Goal: Information Seeking & Learning: Find specific fact

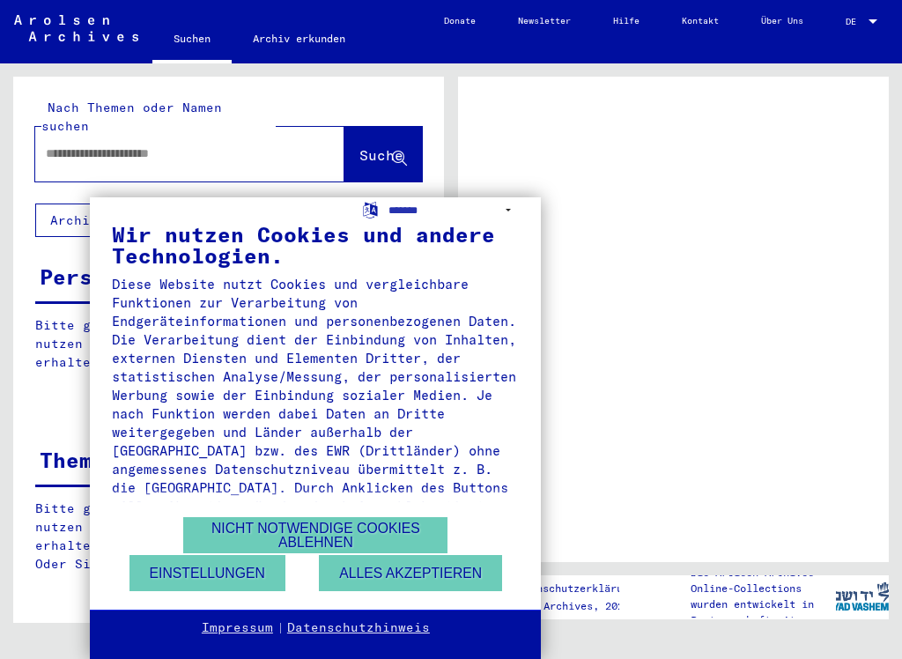
click at [323, 540] on button "Nicht notwendige Cookies ablehnen" at bounding box center [315, 535] width 264 height 36
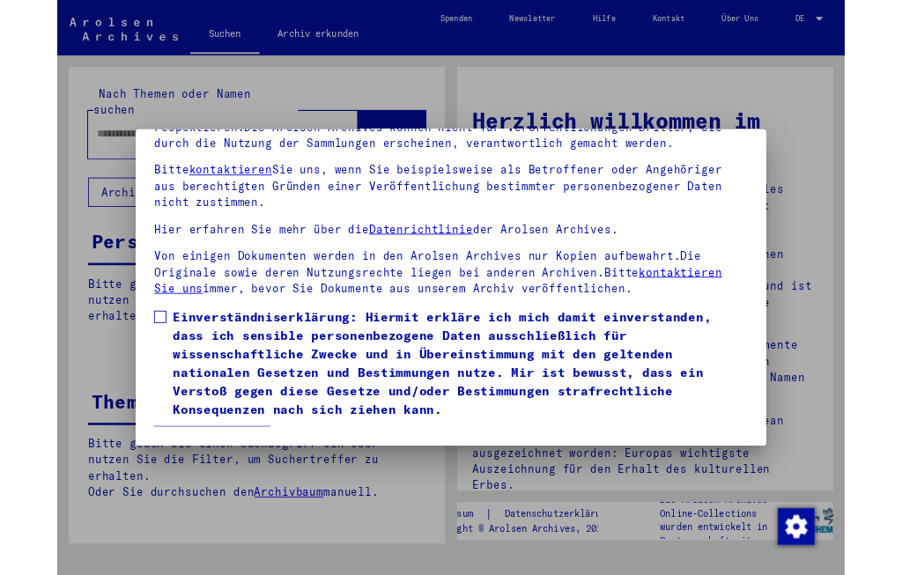
scroll to position [166, 0]
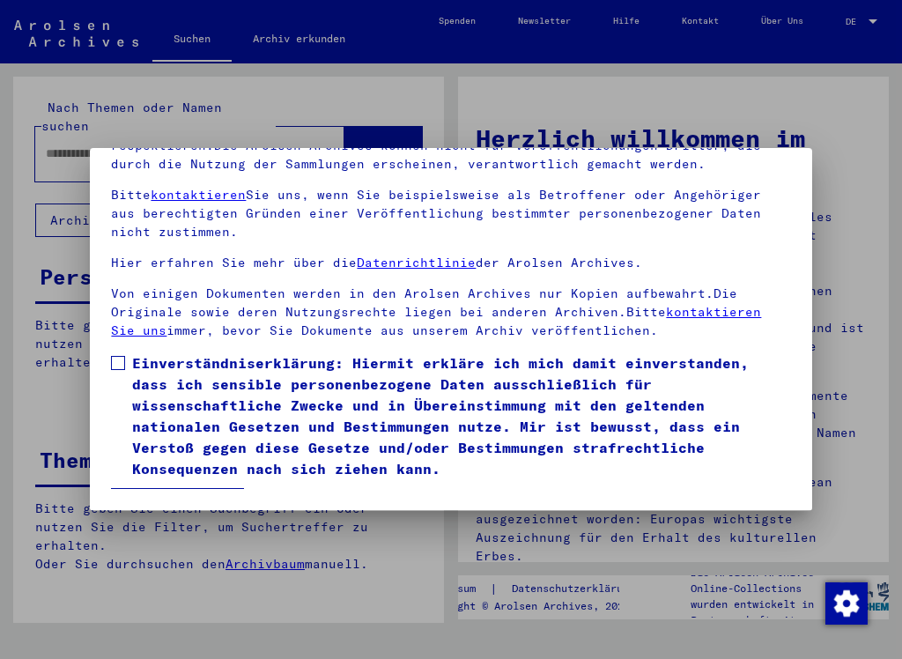
click at [118, 356] on span at bounding box center [118, 363] width 14 height 14
click at [202, 488] on button "Ich stimme zu" at bounding box center [177, 504] width 133 height 33
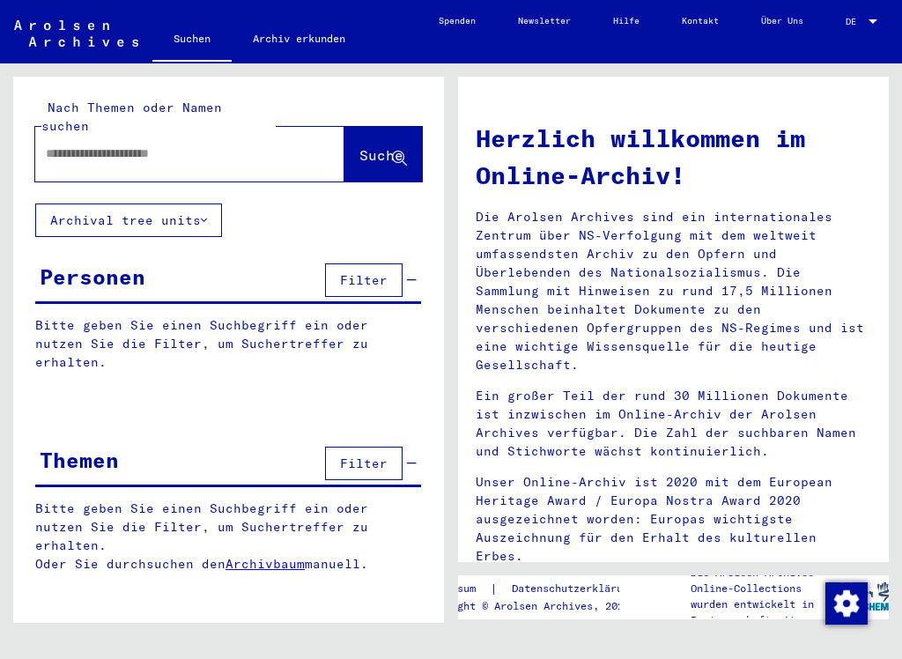
click at [114, 144] on input "text" at bounding box center [169, 153] width 246 height 18
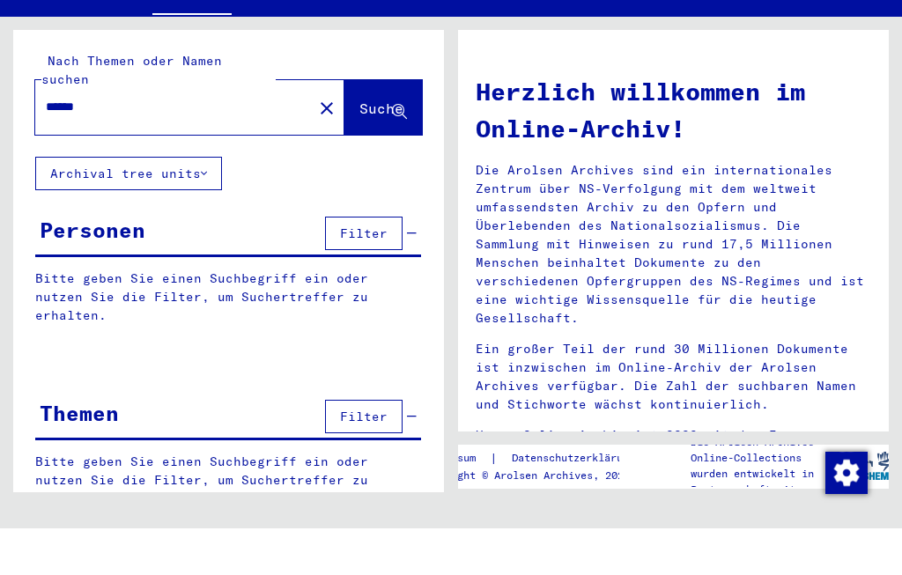
type input "******"
click at [364, 146] on span "Suche" at bounding box center [381, 155] width 44 height 18
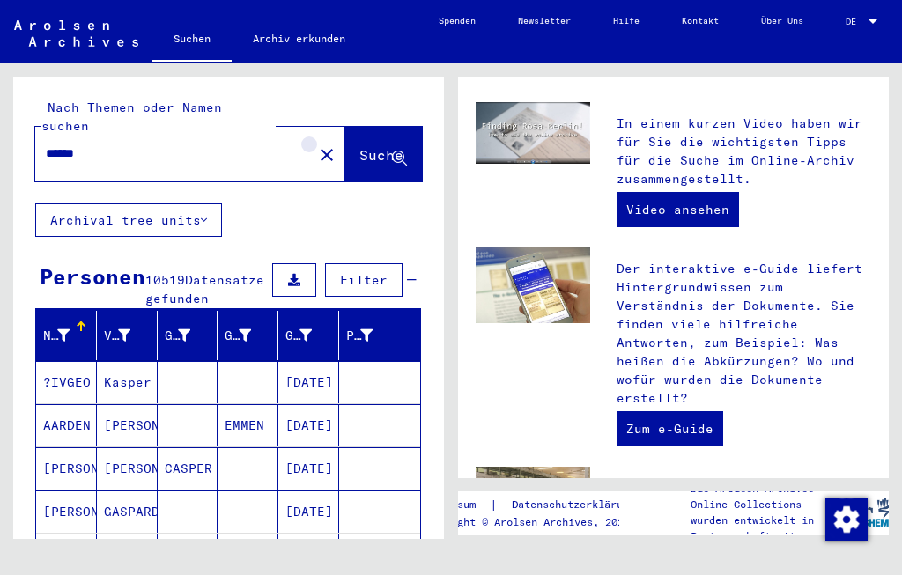
click at [316, 144] on mat-icon "close" at bounding box center [326, 154] width 21 height 21
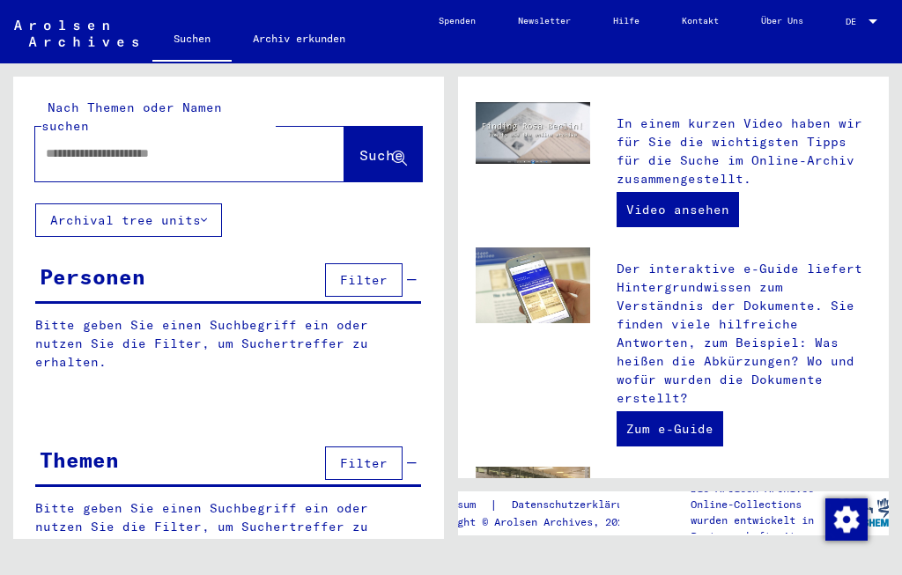
click at [188, 144] on input "text" at bounding box center [169, 153] width 246 height 18
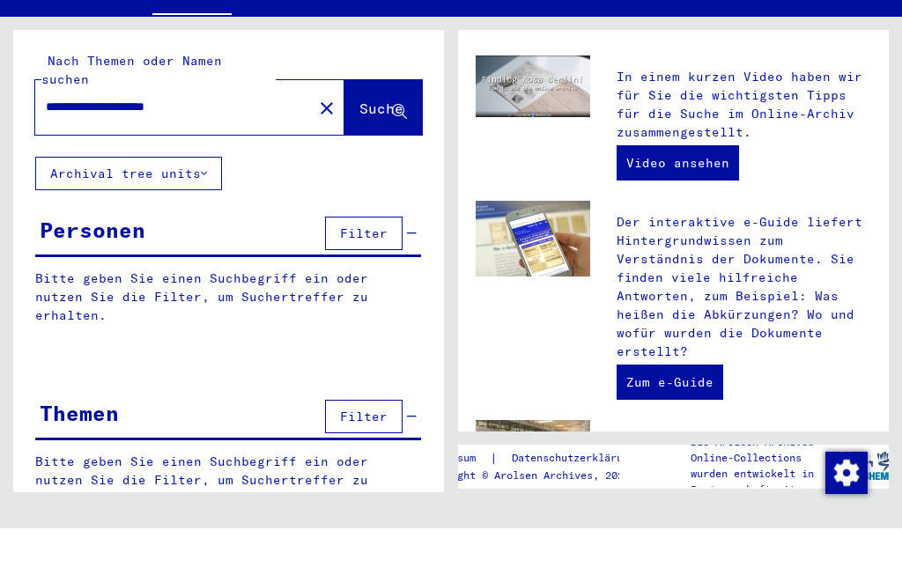
type input "**********"
click at [362, 146] on span "Suche" at bounding box center [381, 155] width 44 height 18
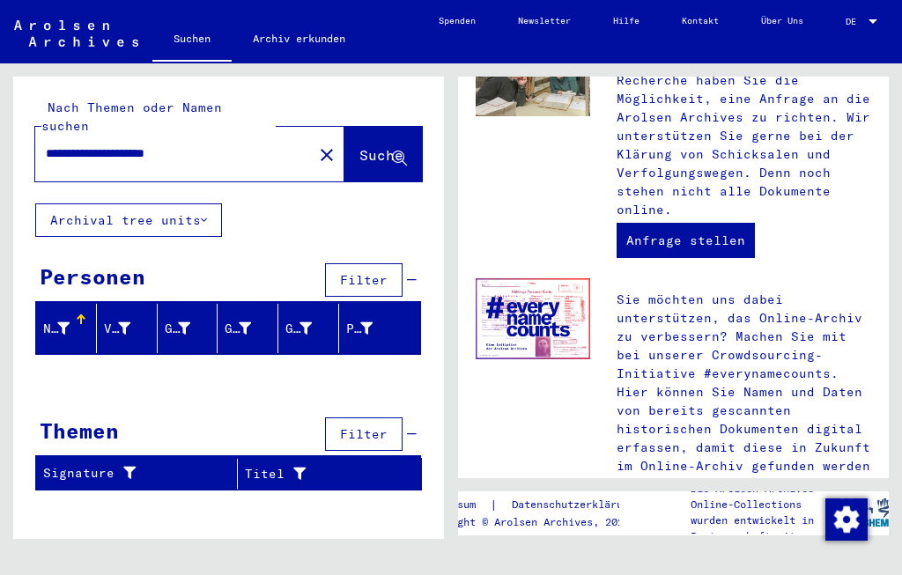
scroll to position [929, 0]
click at [68, 322] on icon at bounding box center [63, 328] width 12 height 12
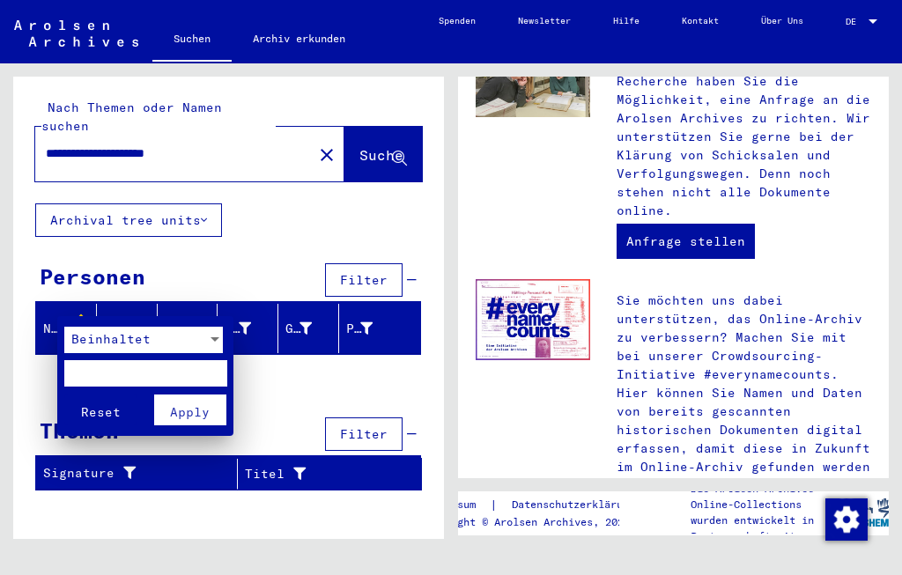
click at [330, 528] on div at bounding box center [451, 287] width 902 height 575
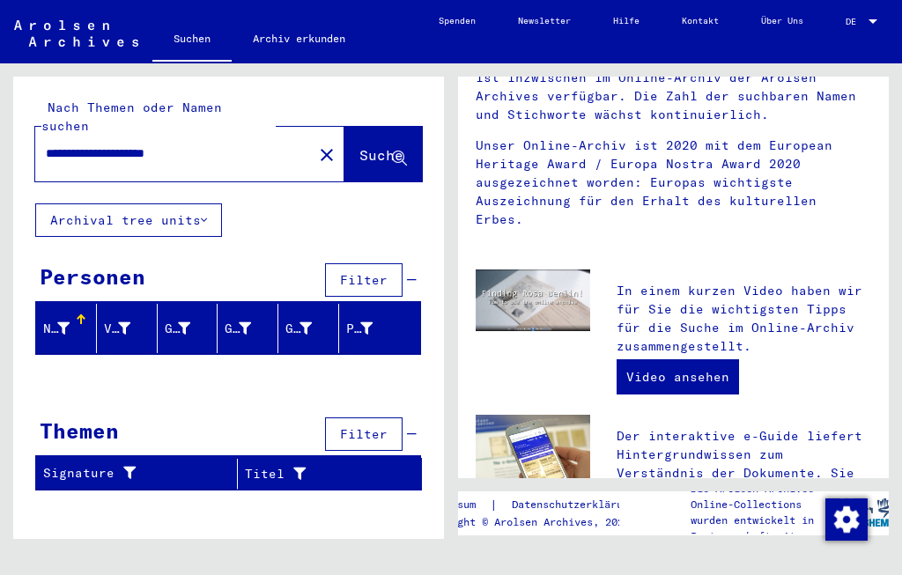
scroll to position [330, 0]
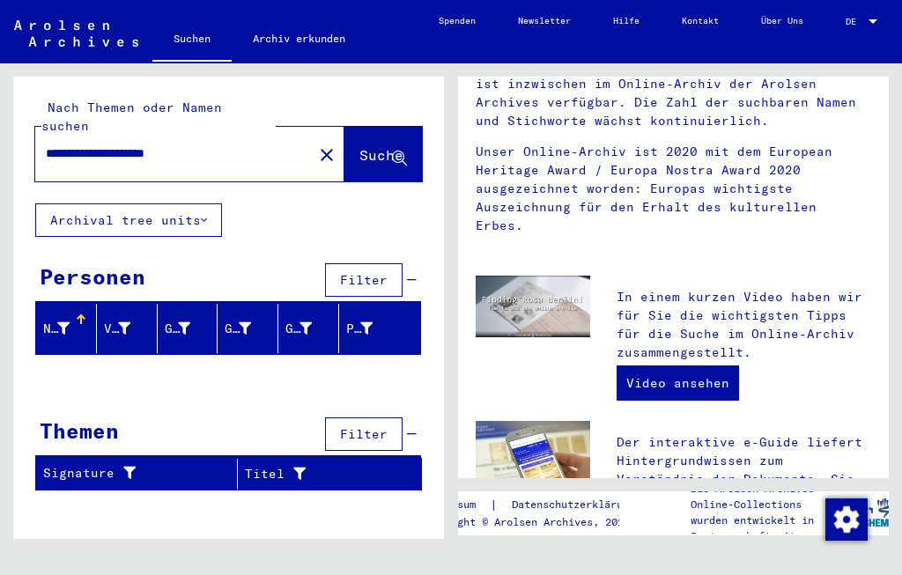
click at [675, 365] on link "Video ansehen" at bounding box center [677, 382] width 122 height 35
click at [306, 52] on link "Archiv erkunden" at bounding box center [299, 39] width 135 height 42
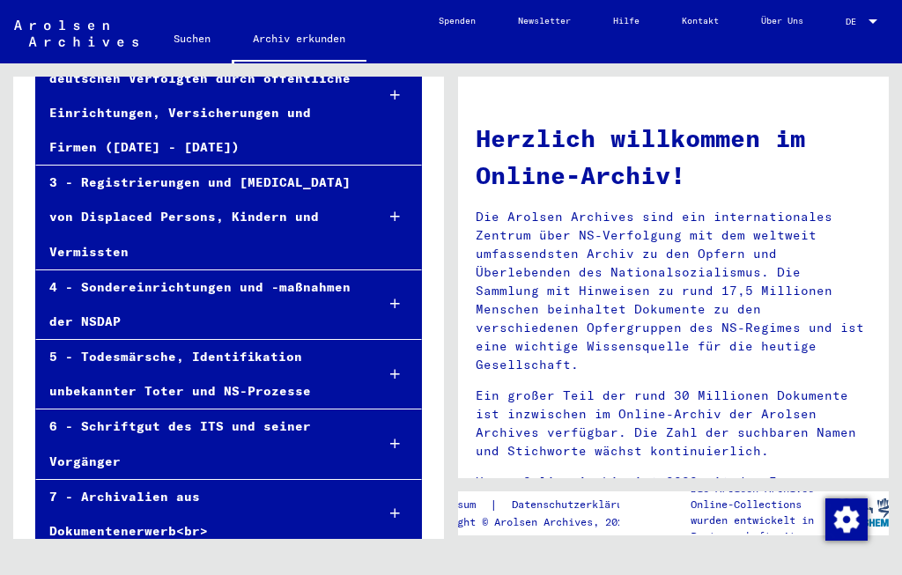
scroll to position [30, 0]
click at [228, 185] on div "3 - Registrierungen und [MEDICAL_DATA] von Displaced Persons, Kindern und Vermi…" at bounding box center [198, 218] width 324 height 104
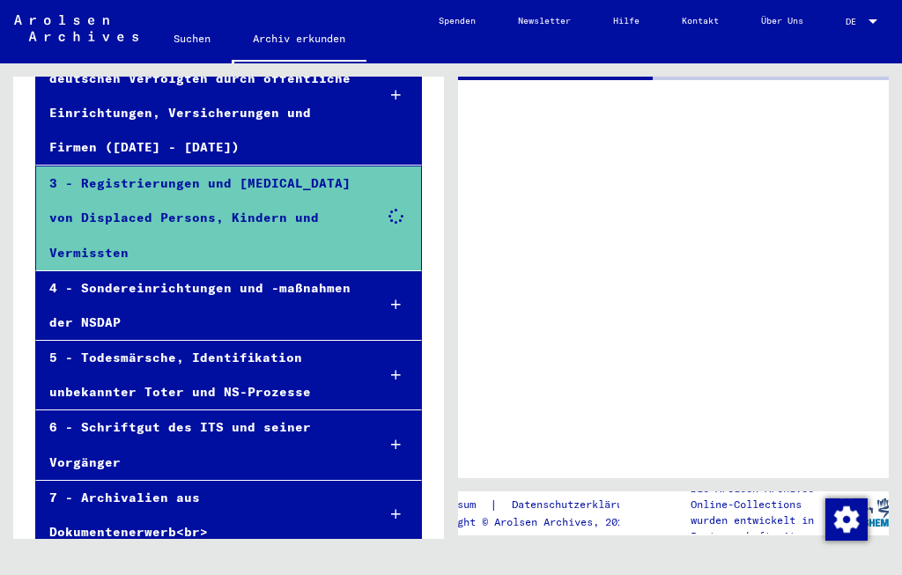
scroll to position [254, 0]
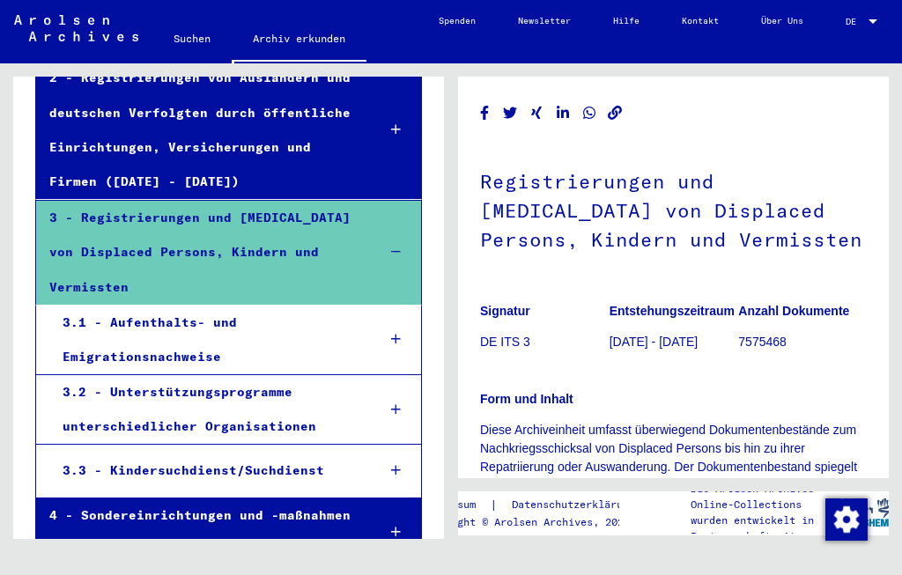
click at [257, 306] on div "3.1 - Aufenthalts- und Emigrationsnachweise" at bounding box center [206, 340] width 314 height 69
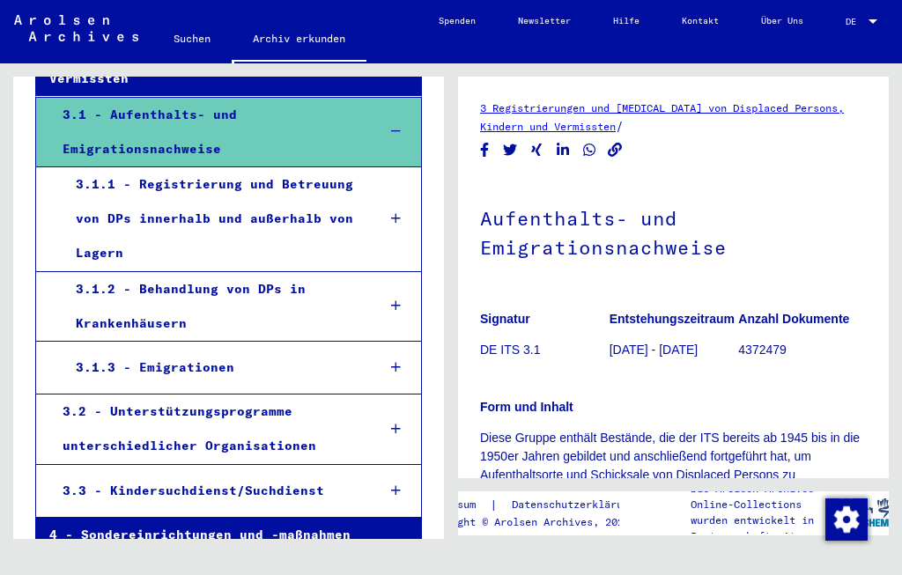
scroll to position [463, 0]
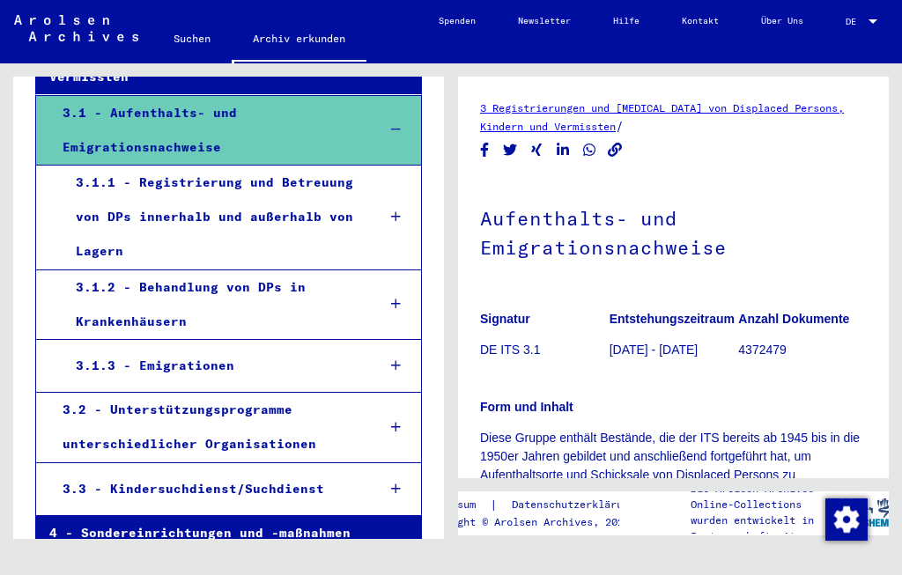
click at [320, 349] on div "3.1.3 - Emigrationen" at bounding box center [213, 366] width 300 height 34
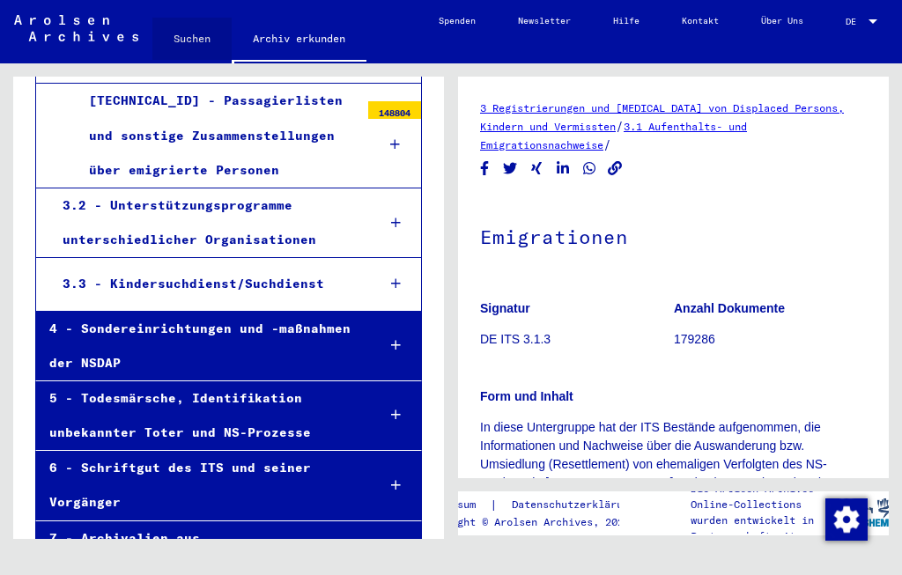
click at [185, 40] on link "Suchen" at bounding box center [191, 39] width 79 height 42
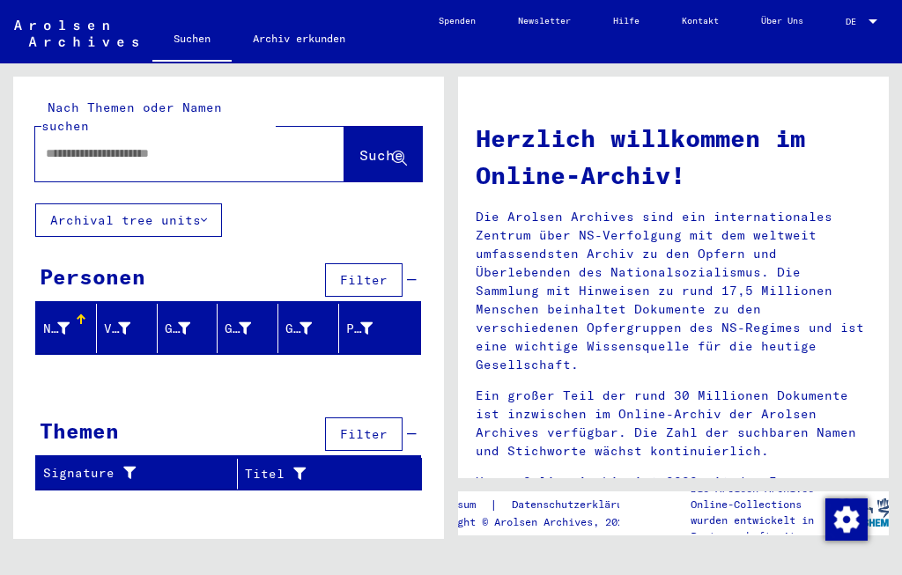
click at [205, 144] on input "text" at bounding box center [169, 153] width 246 height 18
type input "**********"
click at [382, 146] on span "Suche" at bounding box center [381, 155] width 44 height 18
click at [307, 127] on div "**********" at bounding box center [189, 154] width 309 height 55
click at [303, 106] on div "**********" at bounding box center [228, 140] width 387 height 83
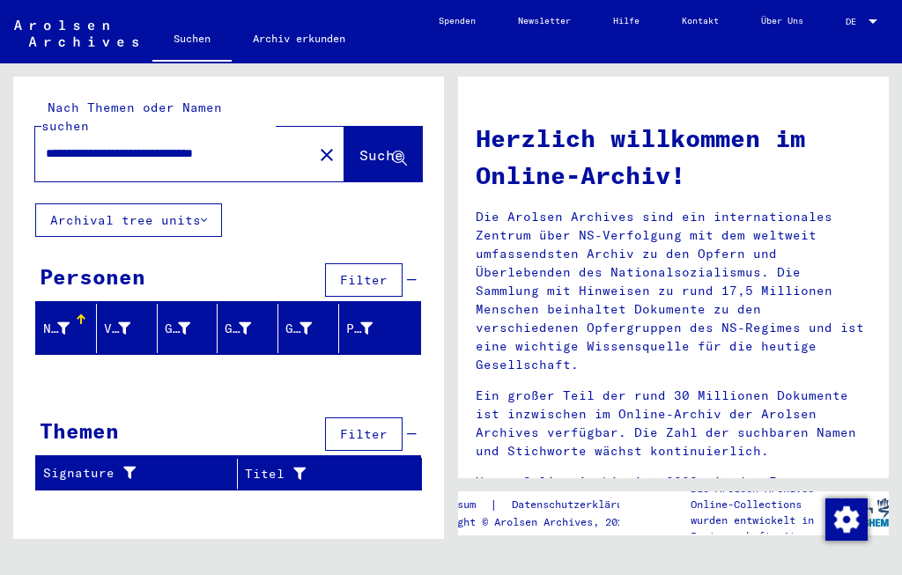
click at [297, 127] on div "**********" at bounding box center [189, 154] width 309 height 55
click at [302, 105] on div "**********" at bounding box center [228, 140] width 387 height 83
click at [316, 144] on mat-icon "close" at bounding box center [326, 154] width 21 height 21
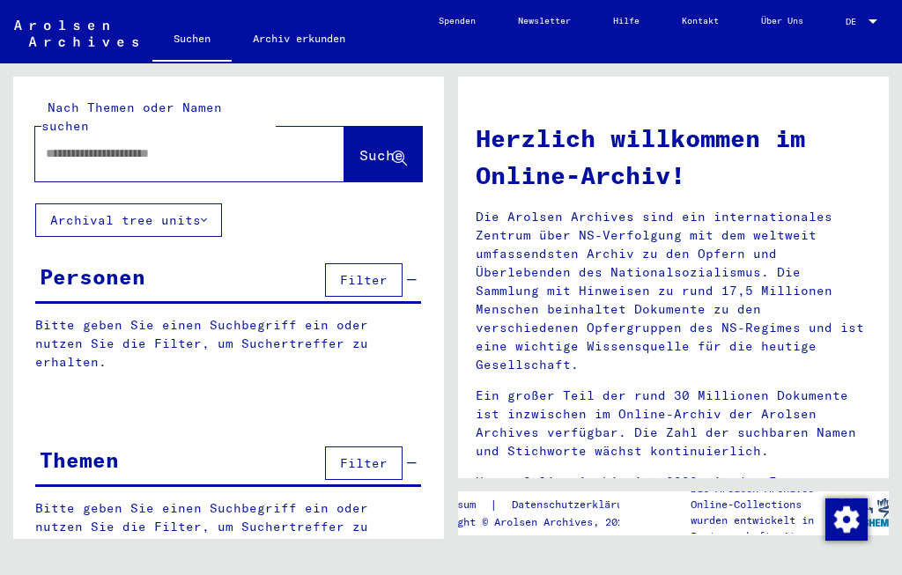
click at [253, 144] on input "text" at bounding box center [169, 153] width 246 height 18
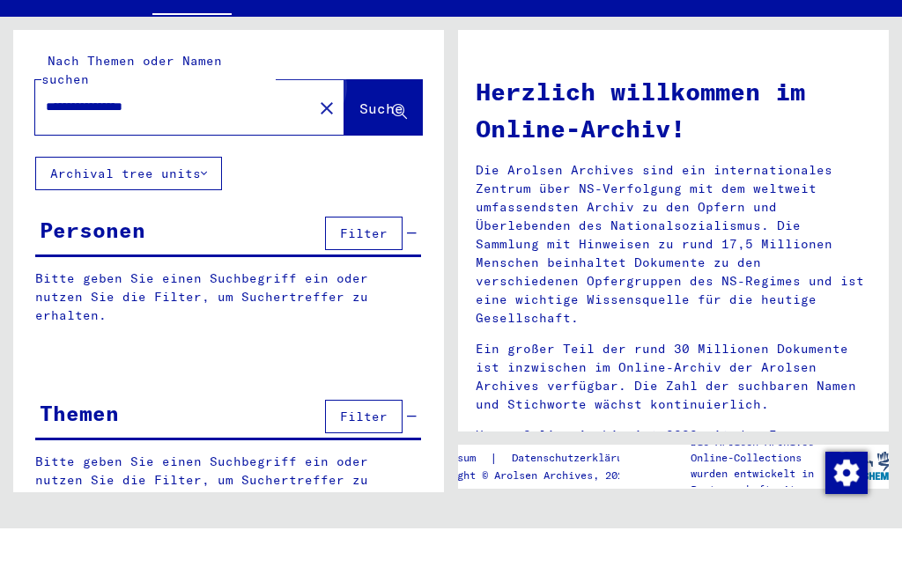
click at [369, 146] on span "Suche" at bounding box center [381, 155] width 44 height 18
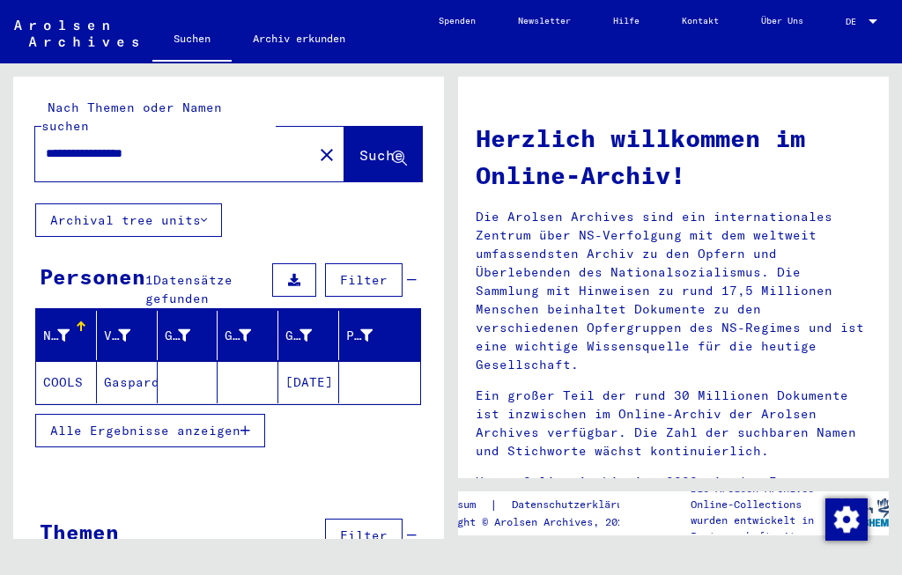
scroll to position [30, 0]
click at [76, 423] on span "Alle Ergebnisse anzeigen" at bounding box center [145, 431] width 190 height 16
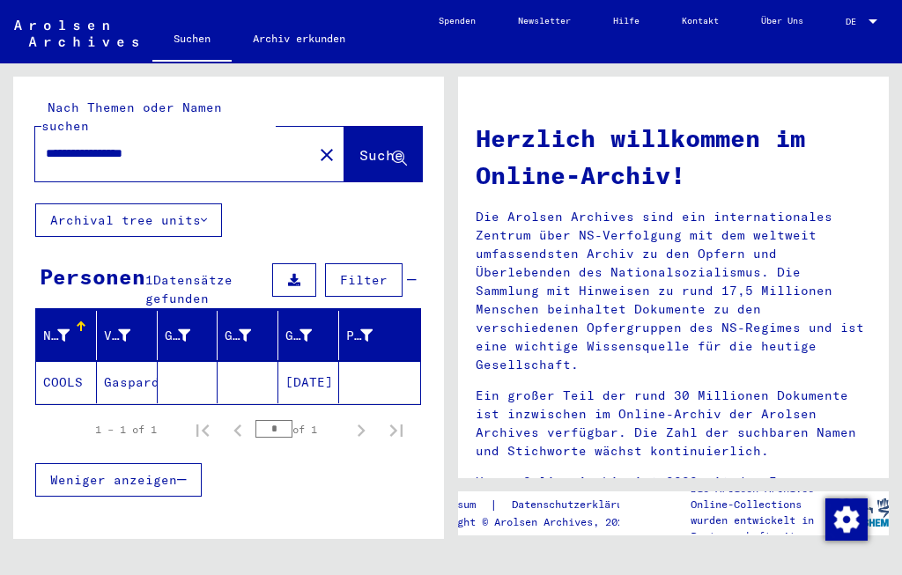
click at [62, 361] on mat-cell "COOLS" at bounding box center [66, 382] width 61 height 42
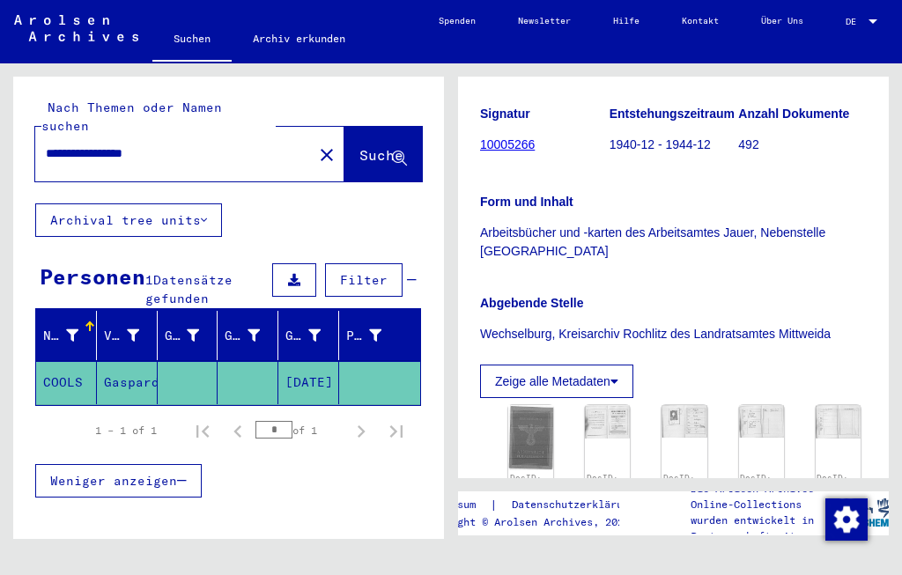
scroll to position [307, 0]
click at [536, 406] on img at bounding box center [530, 438] width 45 height 65
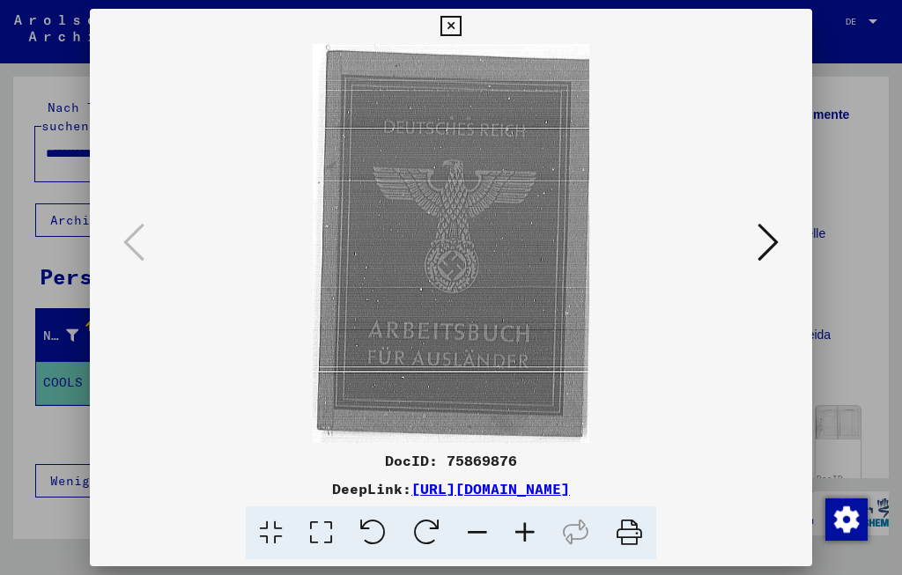
click at [756, 241] on button at bounding box center [768, 243] width 32 height 50
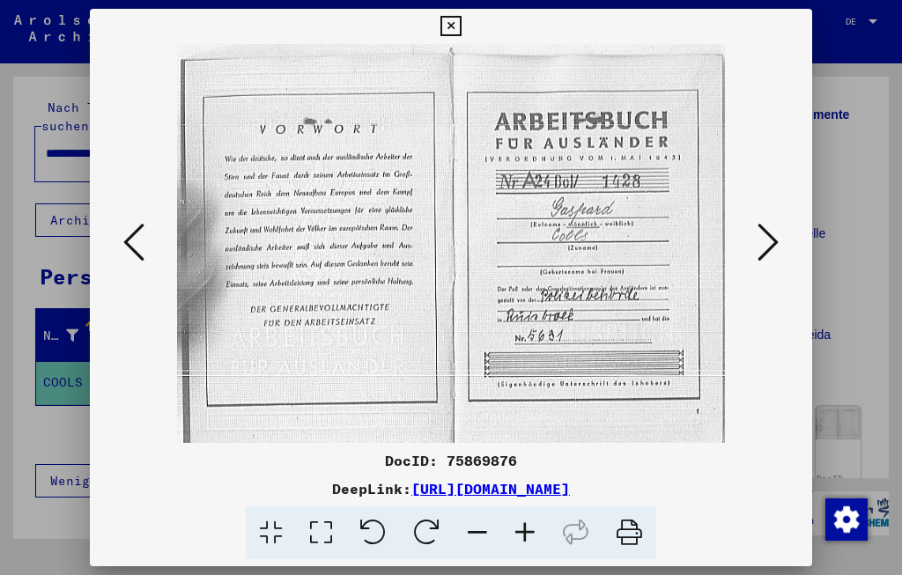
click at [757, 247] on icon at bounding box center [767, 242] width 21 height 42
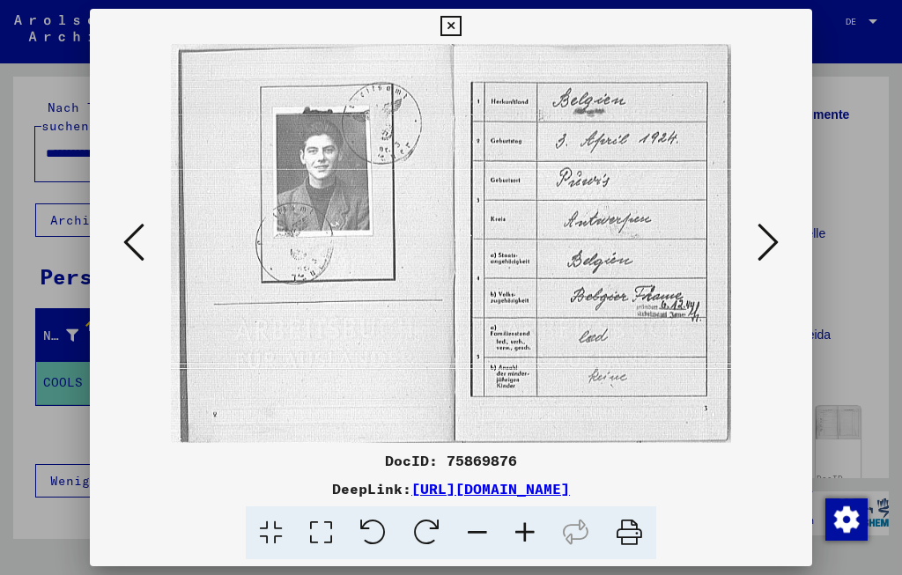
click at [757, 252] on icon at bounding box center [767, 242] width 21 height 42
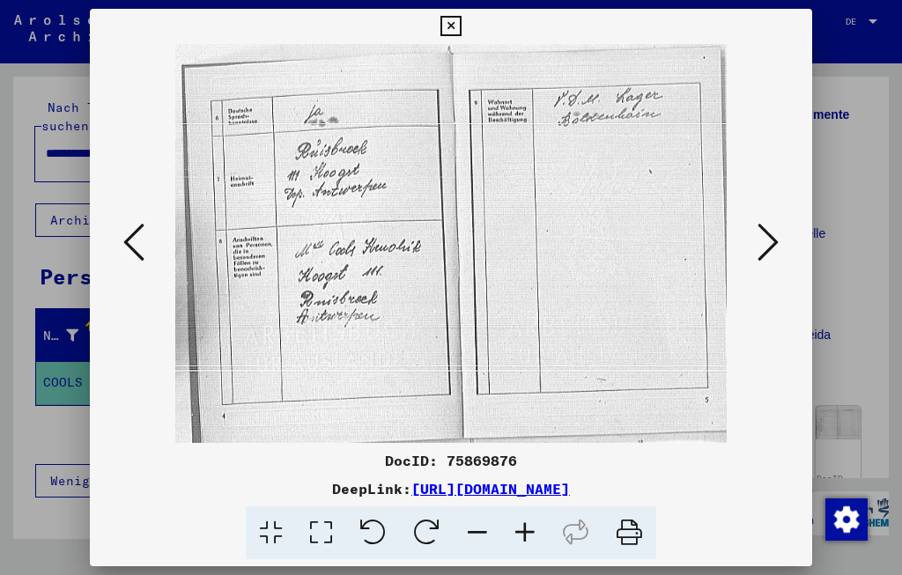
click at [752, 236] on button at bounding box center [768, 243] width 32 height 50
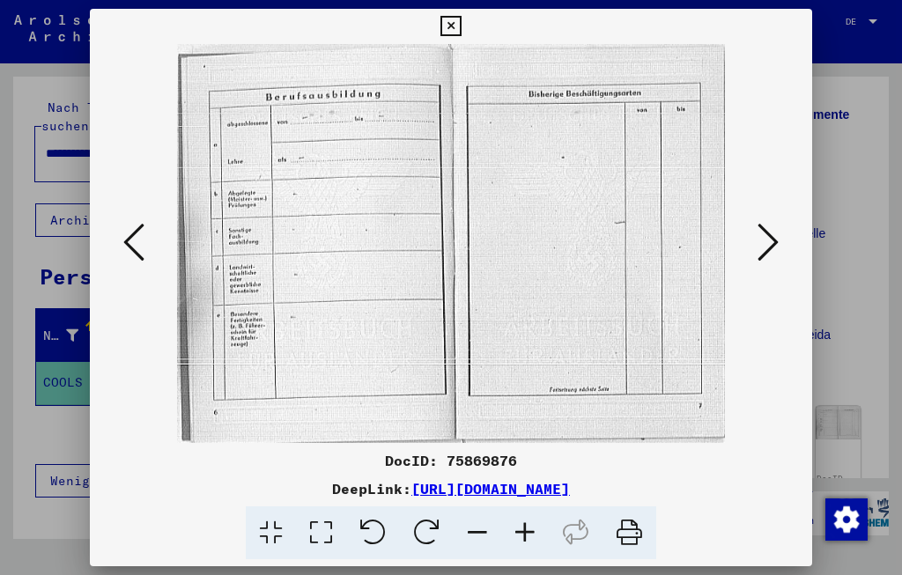
click at [757, 249] on icon at bounding box center [767, 242] width 21 height 42
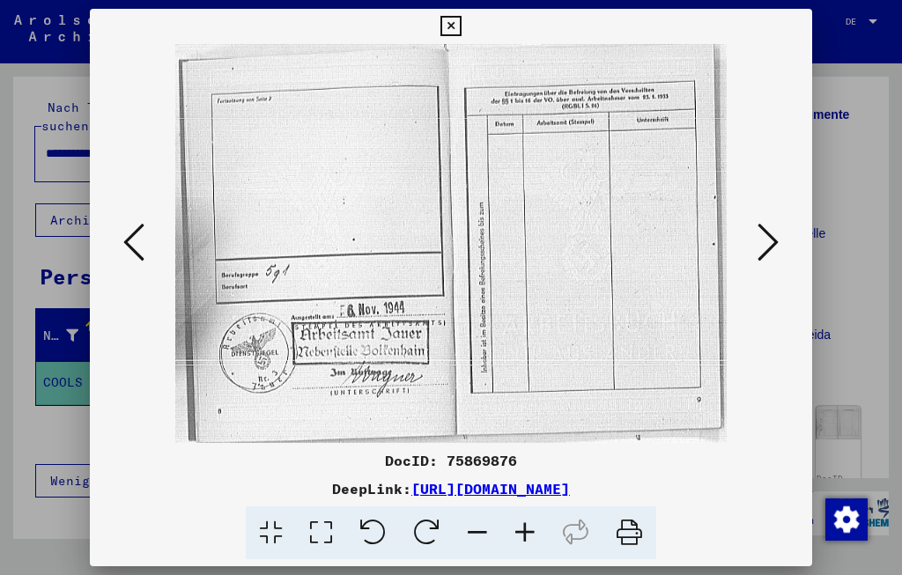
click at [752, 250] on button at bounding box center [768, 243] width 32 height 50
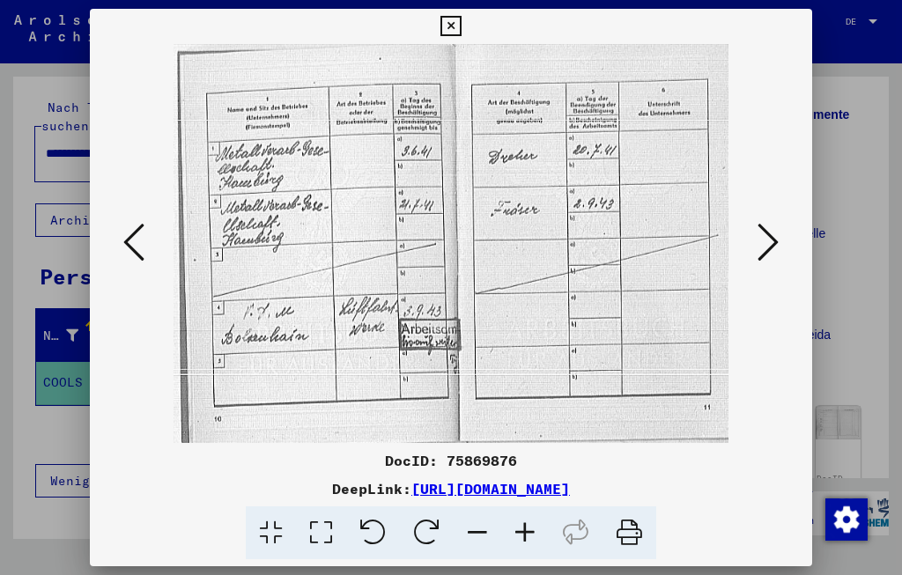
click at [466, 22] on button at bounding box center [450, 26] width 31 height 35
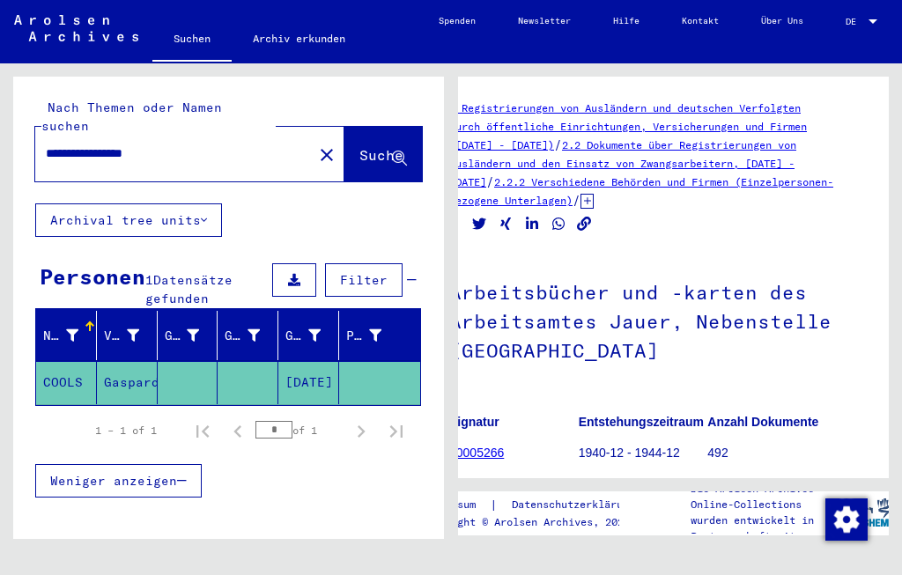
scroll to position [0, 31]
click at [100, 144] on input "**********" at bounding box center [174, 153] width 256 height 18
click at [227, 144] on input "**********" at bounding box center [174, 153] width 256 height 18
type input "**********"
click at [367, 146] on span "Suche" at bounding box center [381, 155] width 44 height 18
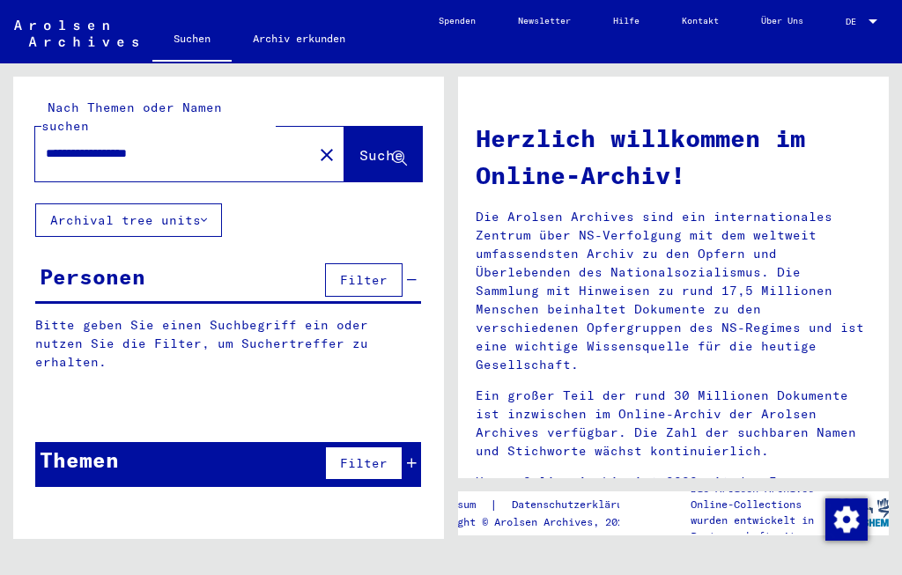
click at [359, 146] on span "Suche" at bounding box center [381, 155] width 44 height 18
click at [367, 146] on span "Suche" at bounding box center [381, 155] width 44 height 18
click at [373, 146] on span "Suche" at bounding box center [381, 155] width 44 height 18
click at [397, 151] on icon at bounding box center [399, 158] width 15 height 15
click at [344, 127] on button "Suche" at bounding box center [382, 154] width 77 height 55
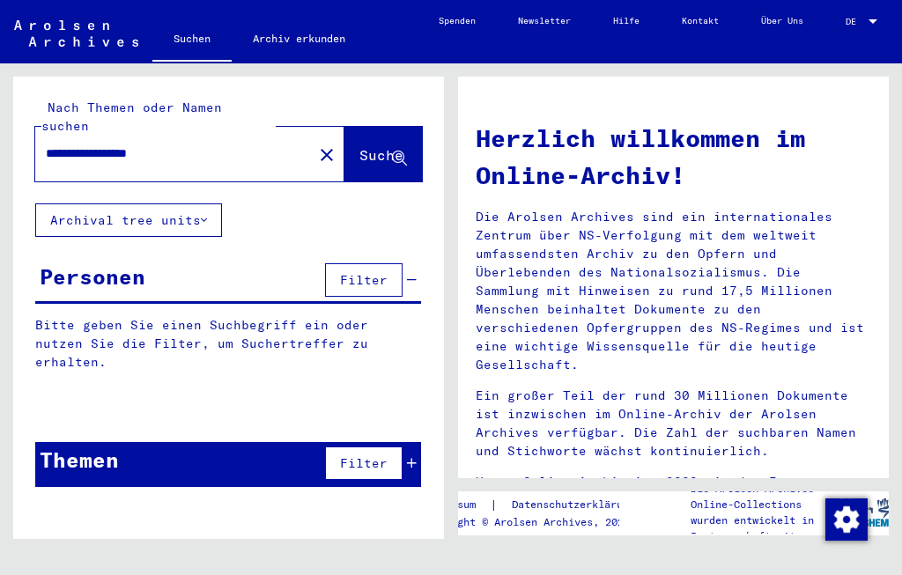
click at [173, 203] on button "Archival tree units" at bounding box center [128, 219] width 187 height 33
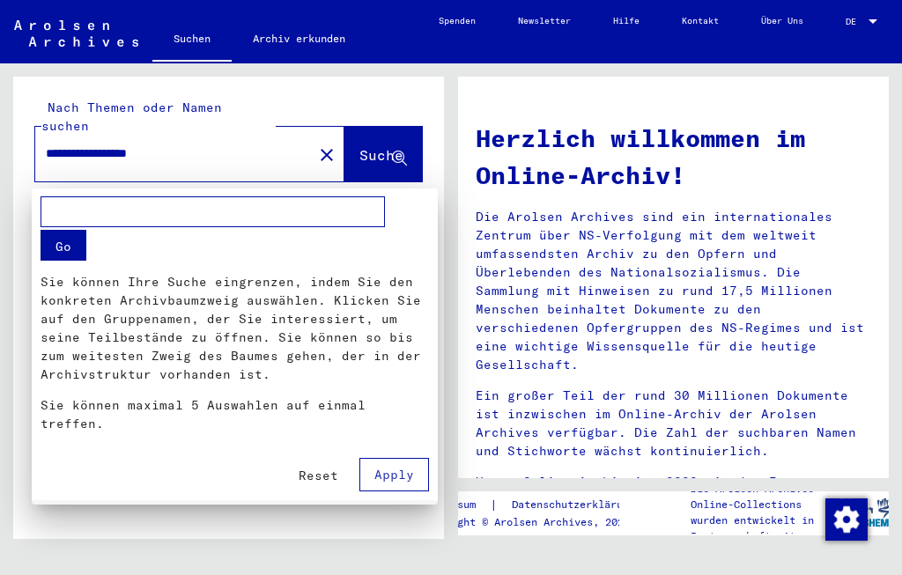
click at [327, 172] on div at bounding box center [451, 287] width 902 height 575
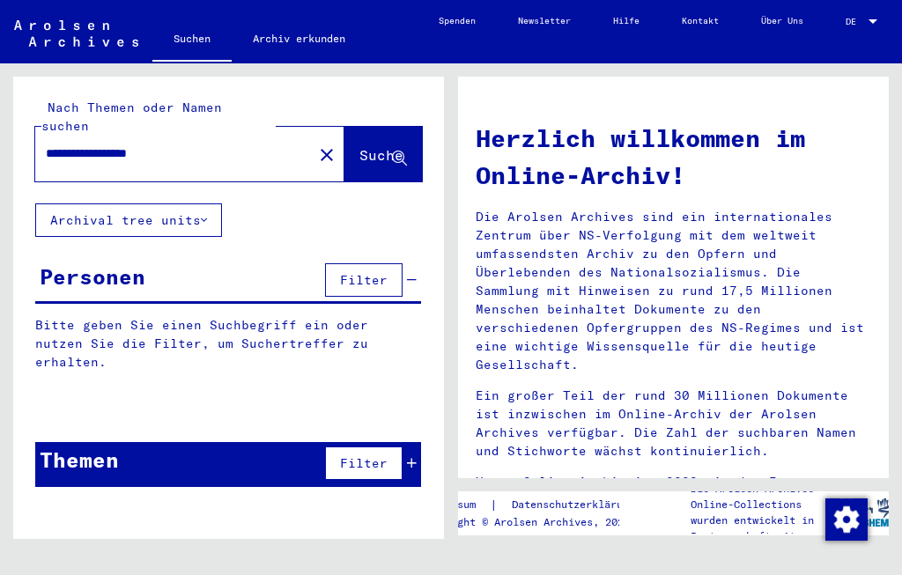
click at [374, 272] on span "Filter" at bounding box center [364, 280] width 48 height 16
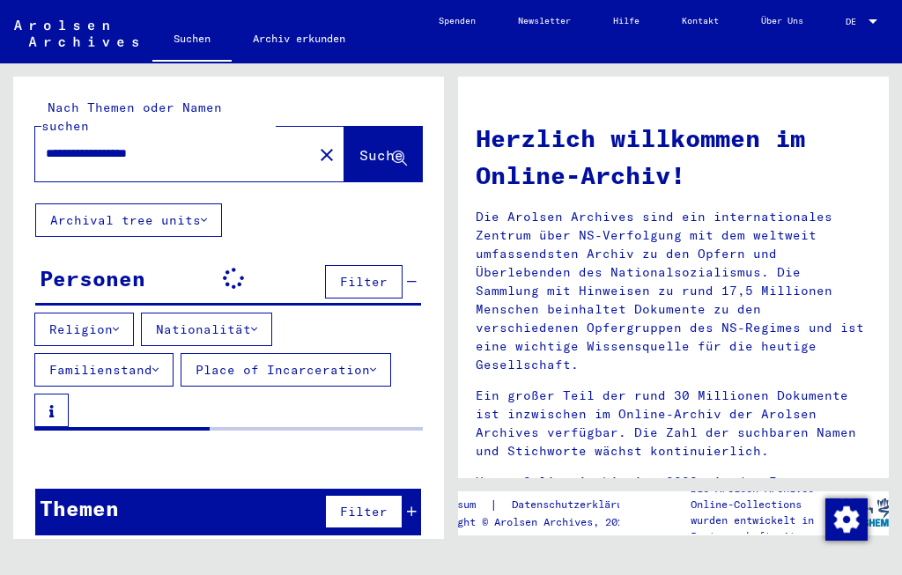
click at [92, 313] on button "Religion" at bounding box center [84, 329] width 100 height 33
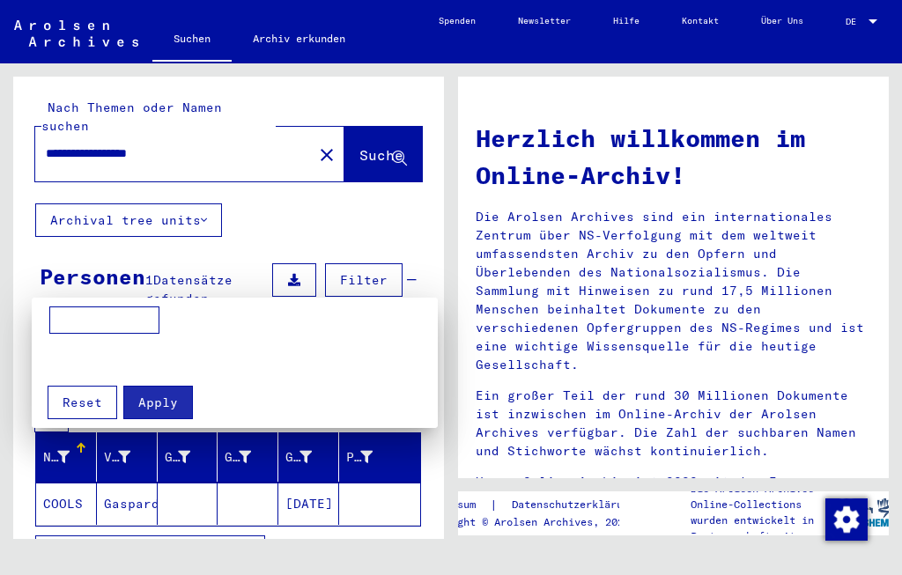
click at [140, 322] on input at bounding box center [104, 320] width 110 height 28
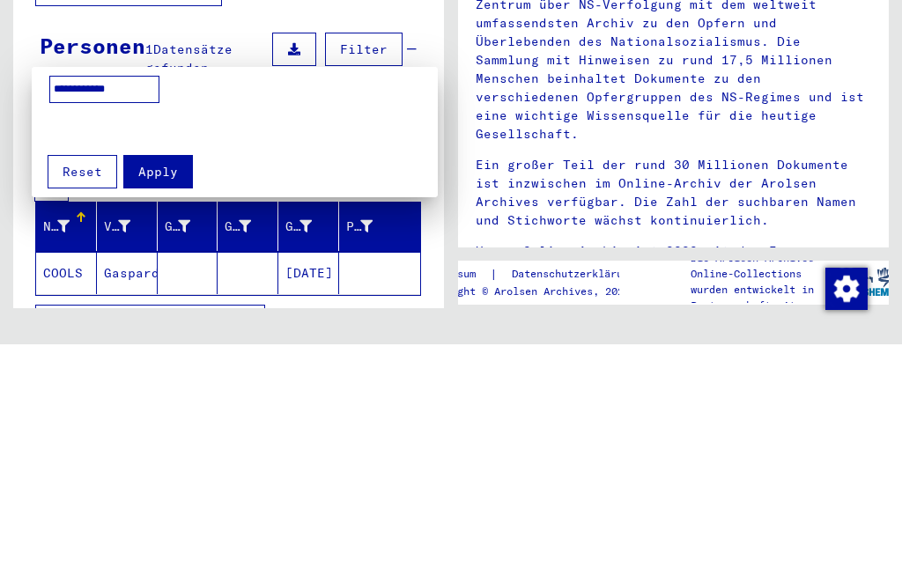
type input "**********"
click at [162, 395] on span "Apply" at bounding box center [158, 403] width 40 height 16
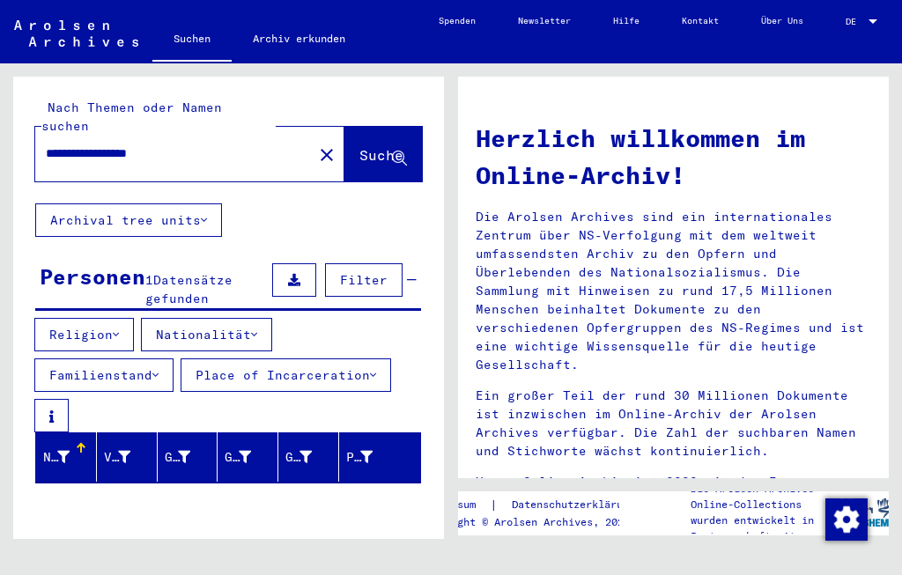
click at [247, 318] on button "Nationalität" at bounding box center [206, 334] width 131 height 33
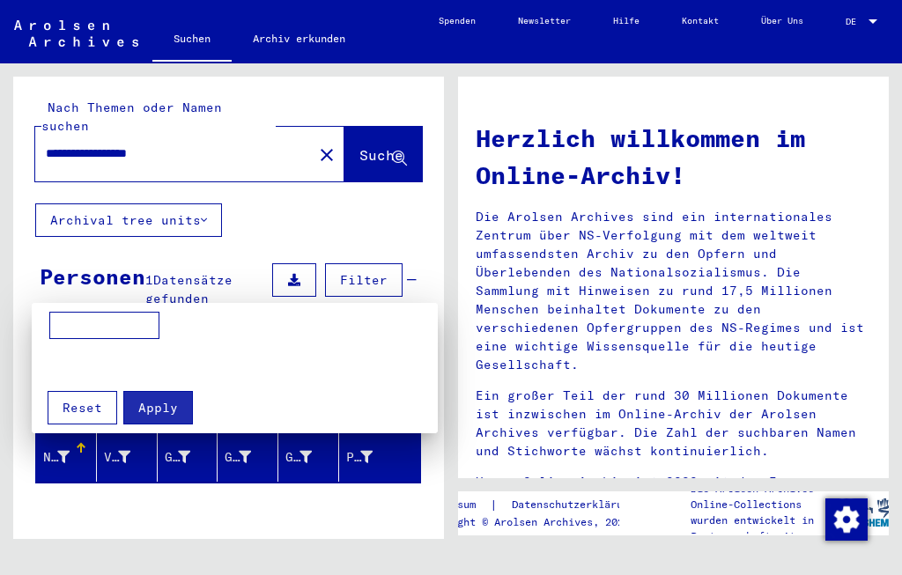
click at [113, 326] on input at bounding box center [104, 326] width 110 height 28
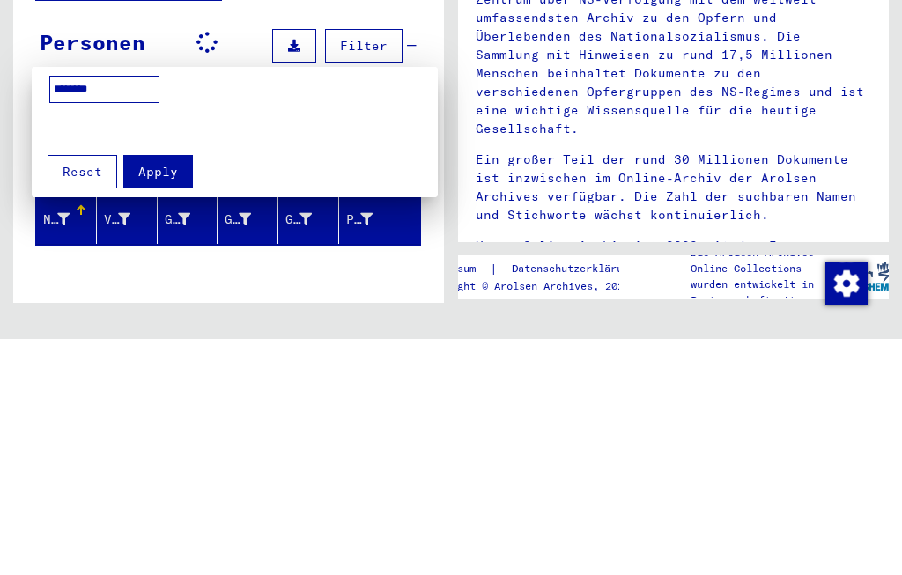
type input "*******"
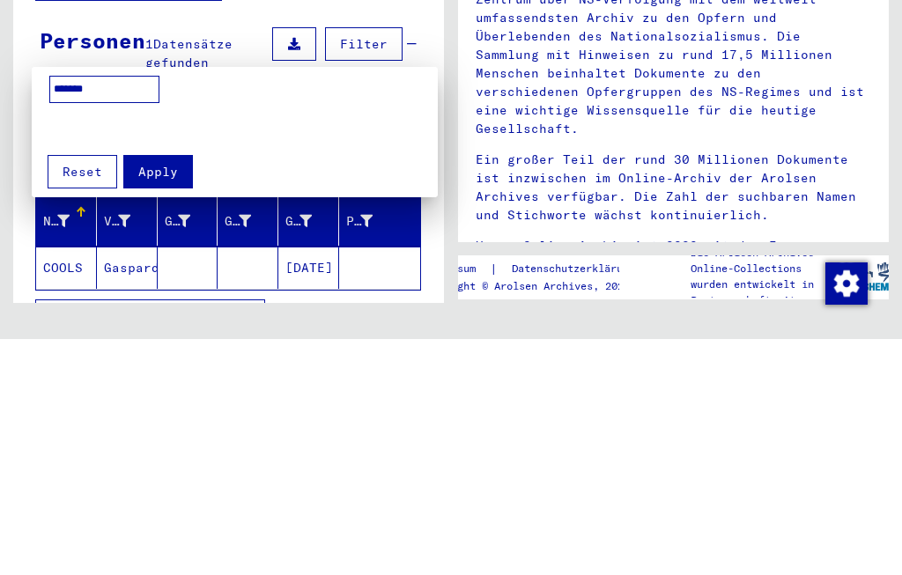
click at [154, 400] on span "Apply" at bounding box center [158, 408] width 40 height 16
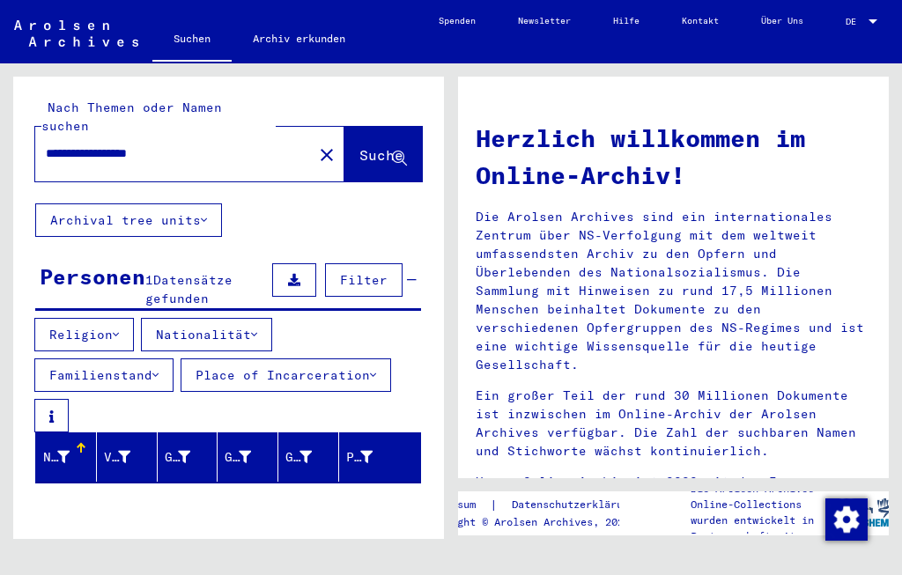
click at [125, 358] on button "Familienstand" at bounding box center [103, 374] width 139 height 33
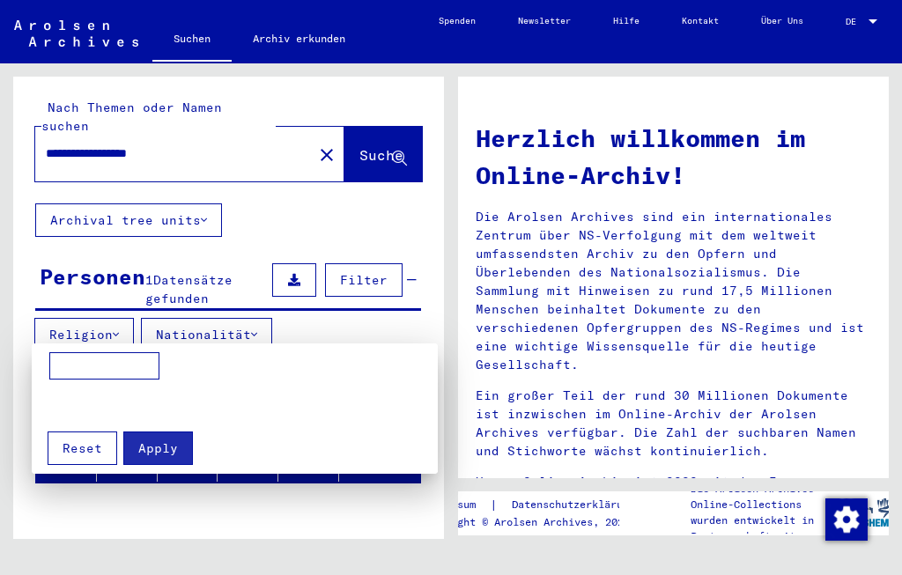
click at [80, 451] on span "Reset" at bounding box center [83, 448] width 40 height 16
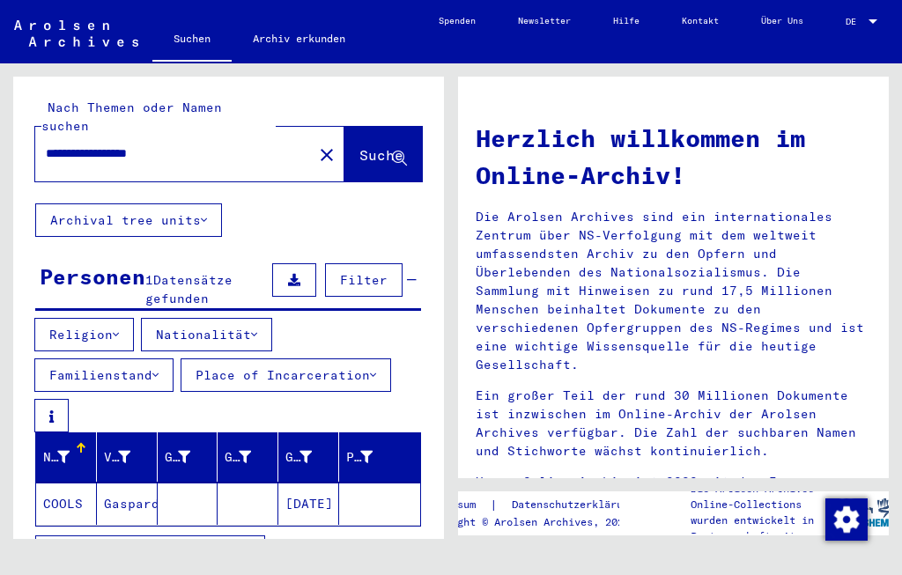
click at [219, 144] on input "**********" at bounding box center [169, 153] width 246 height 18
type input "**********"
click at [362, 146] on span "Suche" at bounding box center [381, 155] width 44 height 18
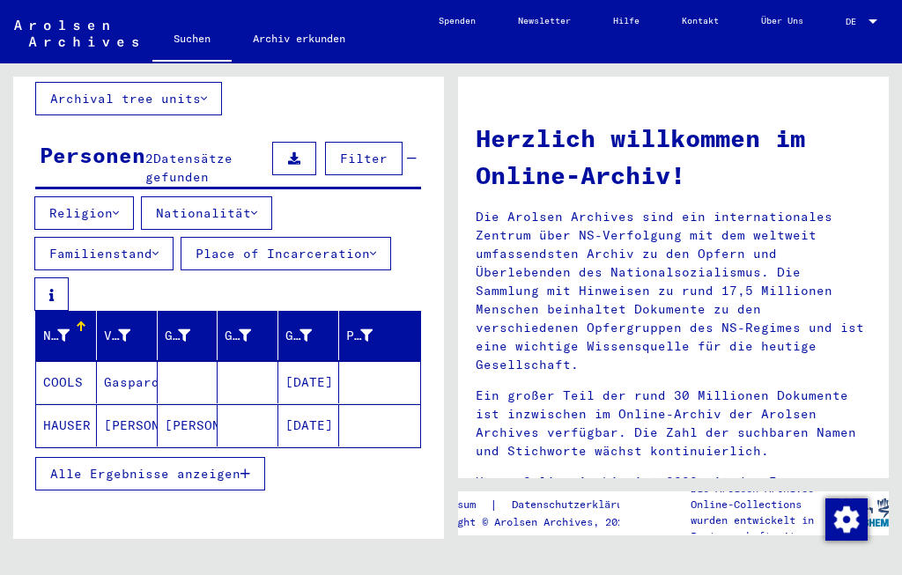
scroll to position [120, 0]
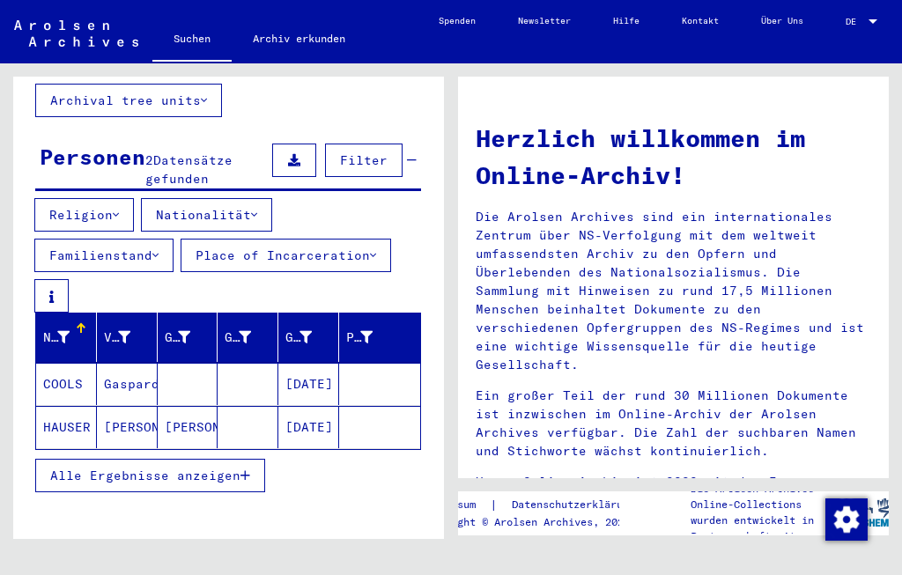
click at [192, 468] on span "Alle Ergebnisse anzeigen" at bounding box center [145, 476] width 190 height 16
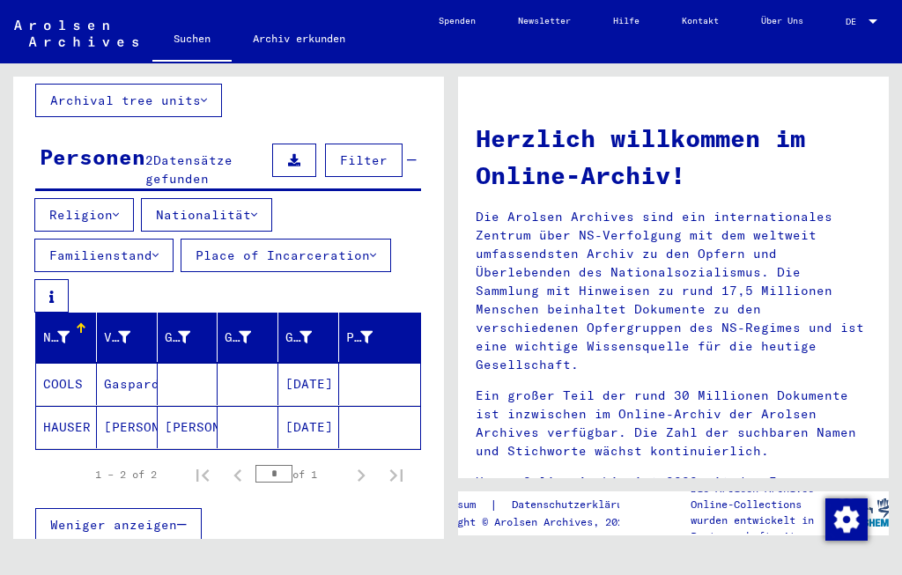
click at [72, 406] on mat-cell "HAUSER" at bounding box center [66, 427] width 61 height 42
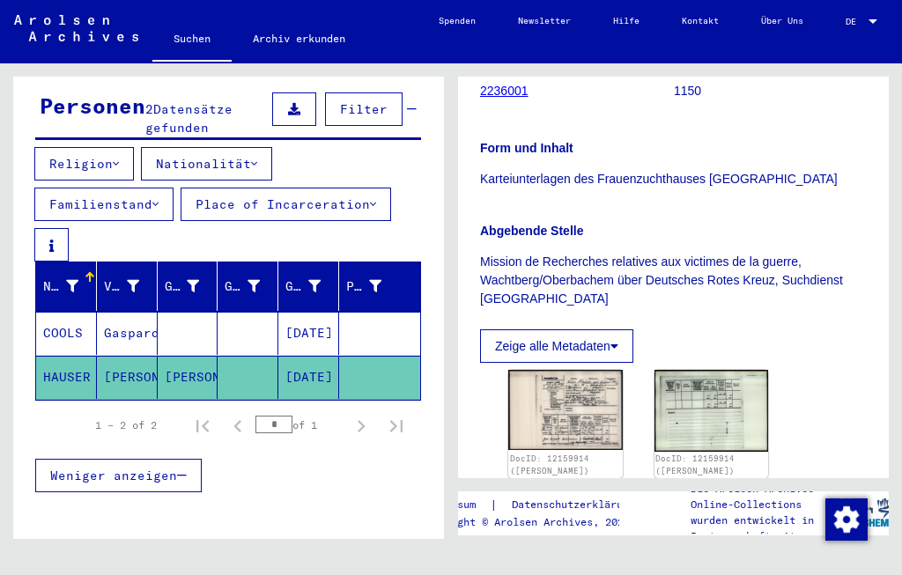
scroll to position [292, 0]
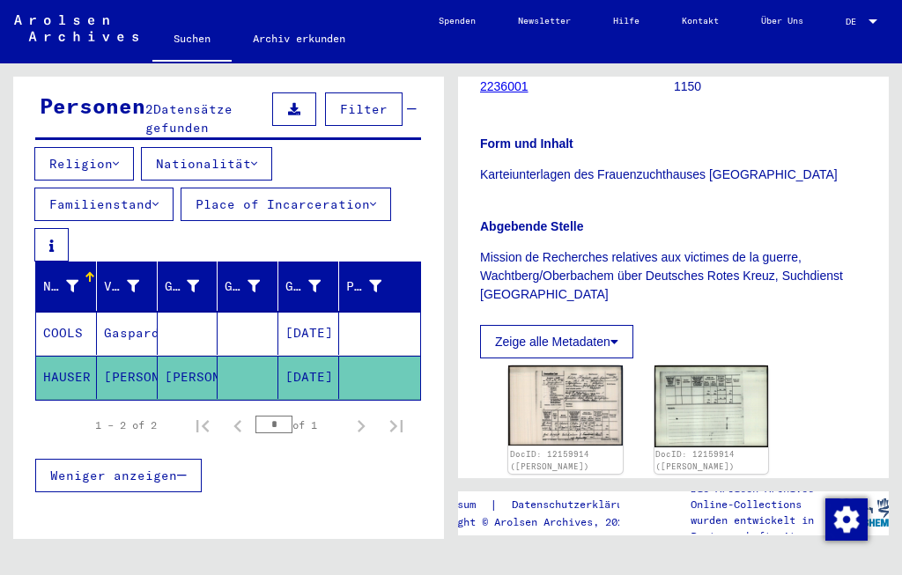
click at [560, 365] on img at bounding box center [565, 405] width 114 height 80
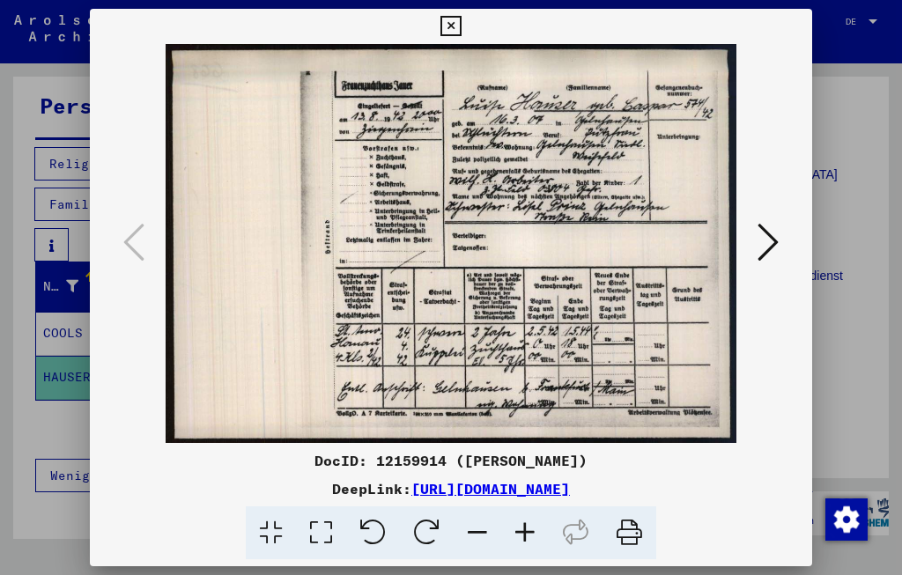
click at [757, 240] on icon at bounding box center [767, 242] width 21 height 42
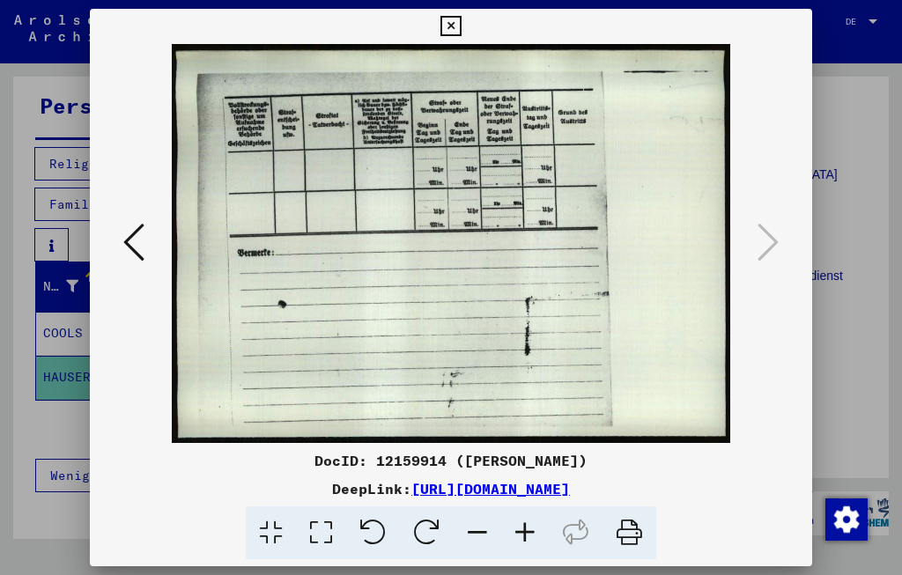
click at [144, 224] on icon at bounding box center [133, 242] width 21 height 42
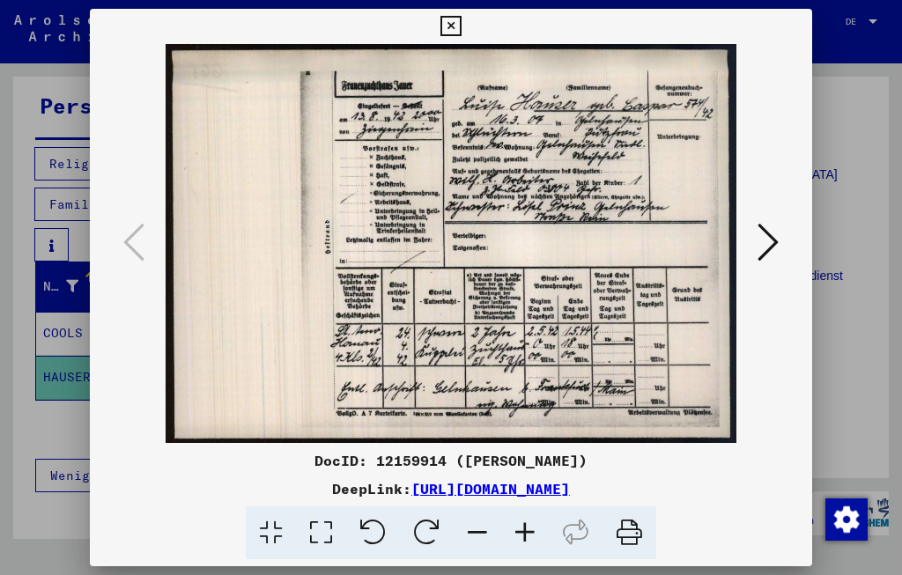
click at [466, 29] on button at bounding box center [450, 26] width 31 height 35
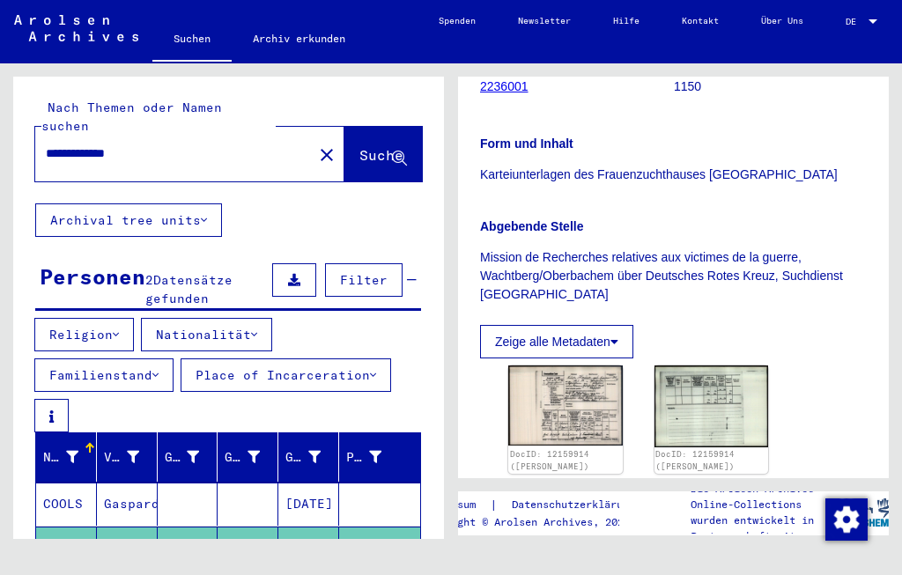
scroll to position [0, 0]
click at [316, 144] on mat-icon "close" at bounding box center [326, 154] width 21 height 21
